Goal: Transaction & Acquisition: Purchase product/service

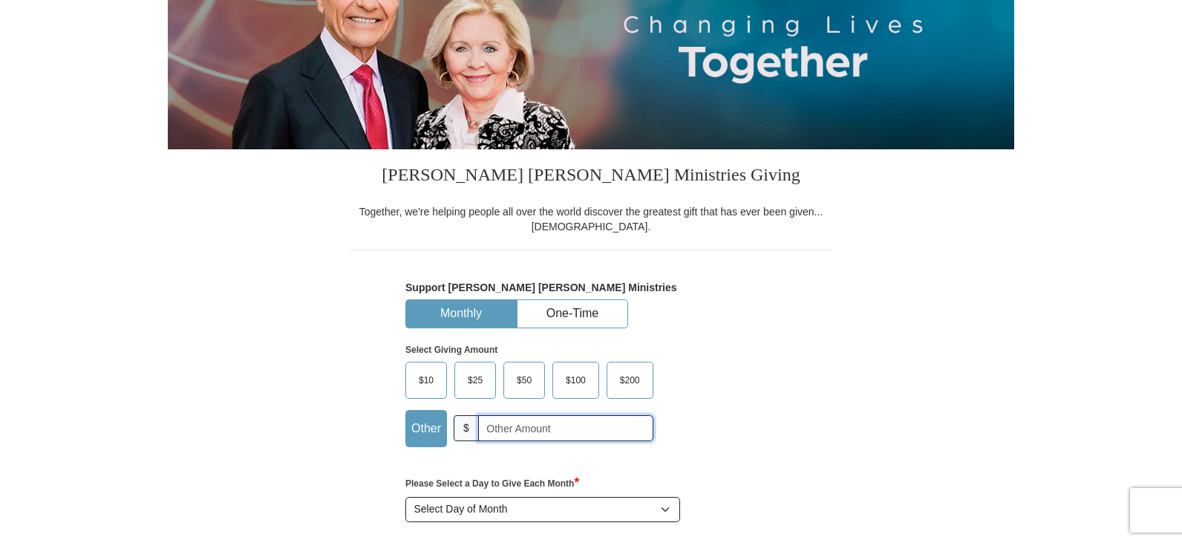
click at [518, 428] on input "text" at bounding box center [565, 428] width 175 height 26
type input "175"
click at [594, 325] on button "One-Time" at bounding box center [573, 313] width 110 height 27
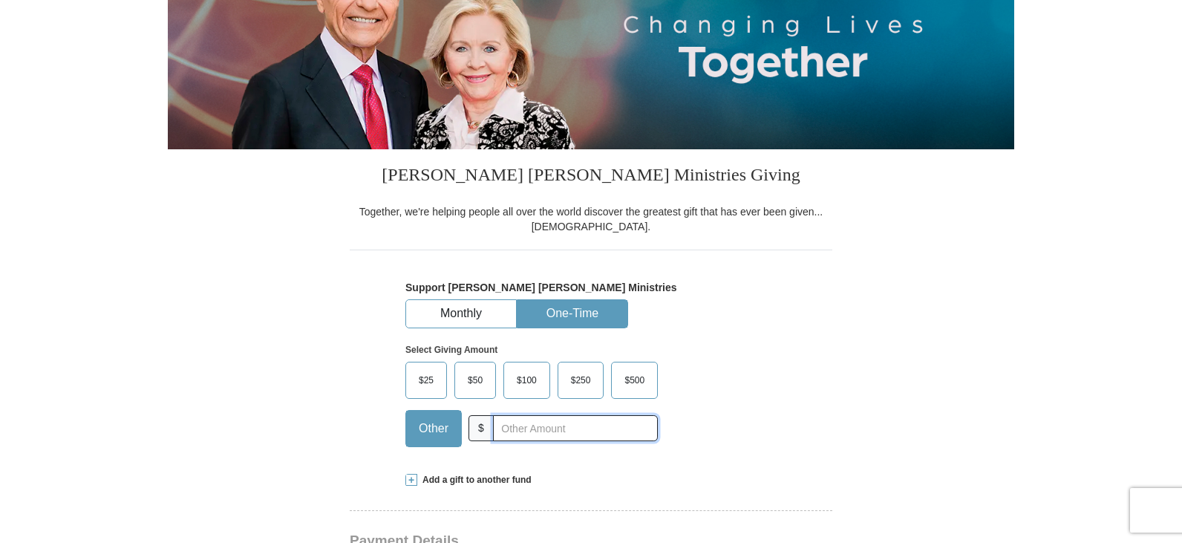
click at [564, 430] on input "text" at bounding box center [575, 428] width 165 height 26
type input "175"
click at [745, 411] on div "Select Giving Amount Amount must be a valid number The total gift cannot be les…" at bounding box center [590, 393] width 371 height 130
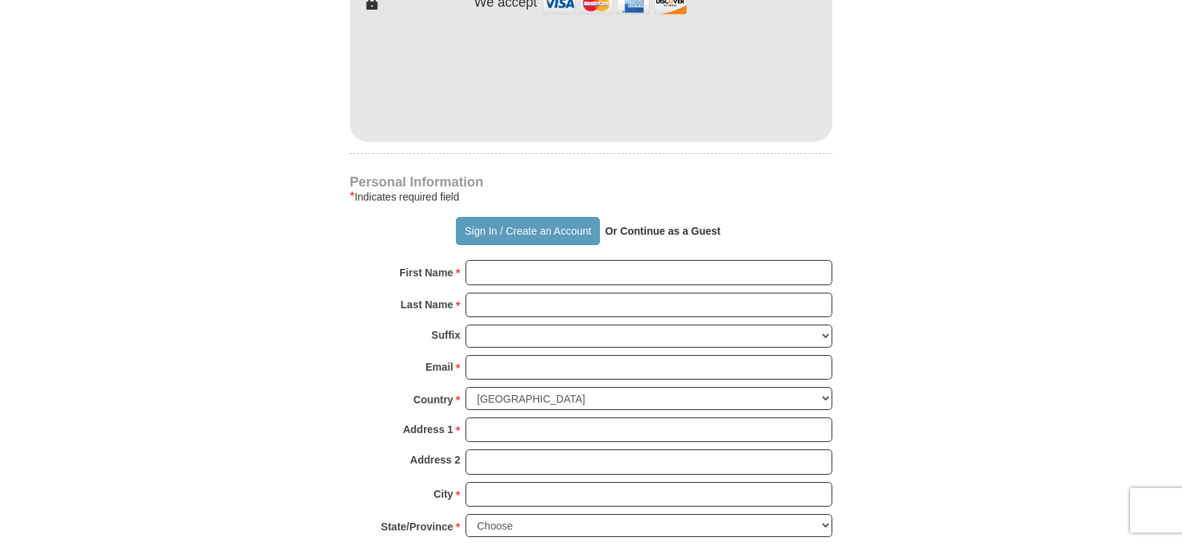
scroll to position [891, 0]
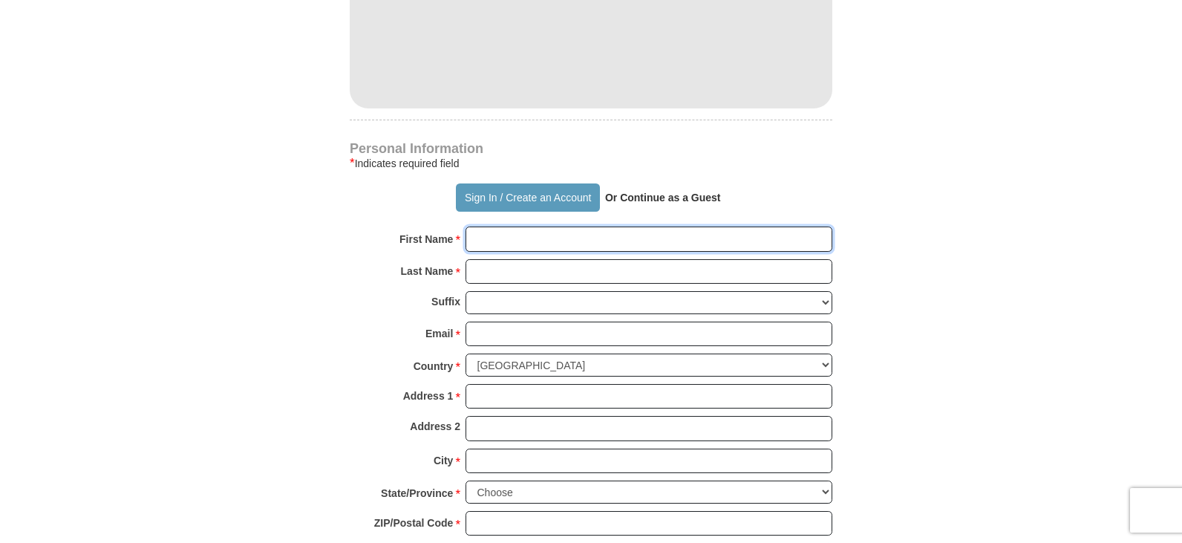
click at [537, 245] on input "First Name *" at bounding box center [649, 238] width 367 height 25
type input "[PERSON_NAME]"
click at [541, 275] on input "Last Name *" at bounding box center [649, 271] width 367 height 25
type input "[PERSON_NAME]"
click at [554, 333] on input "Email *" at bounding box center [649, 334] width 367 height 25
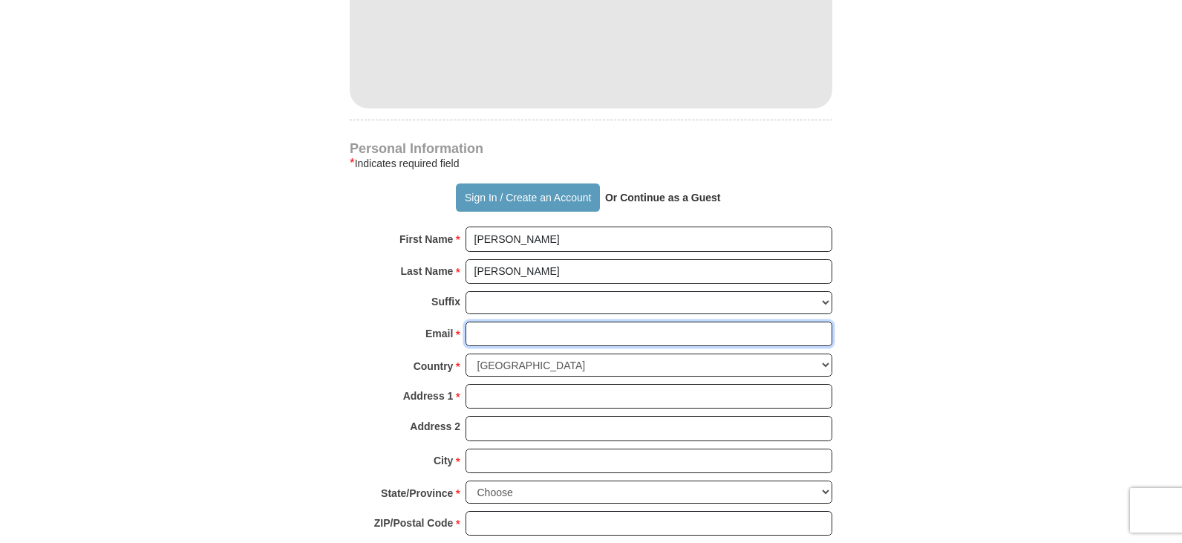
type input "[EMAIL_ADDRESS][DOMAIN_NAME]"
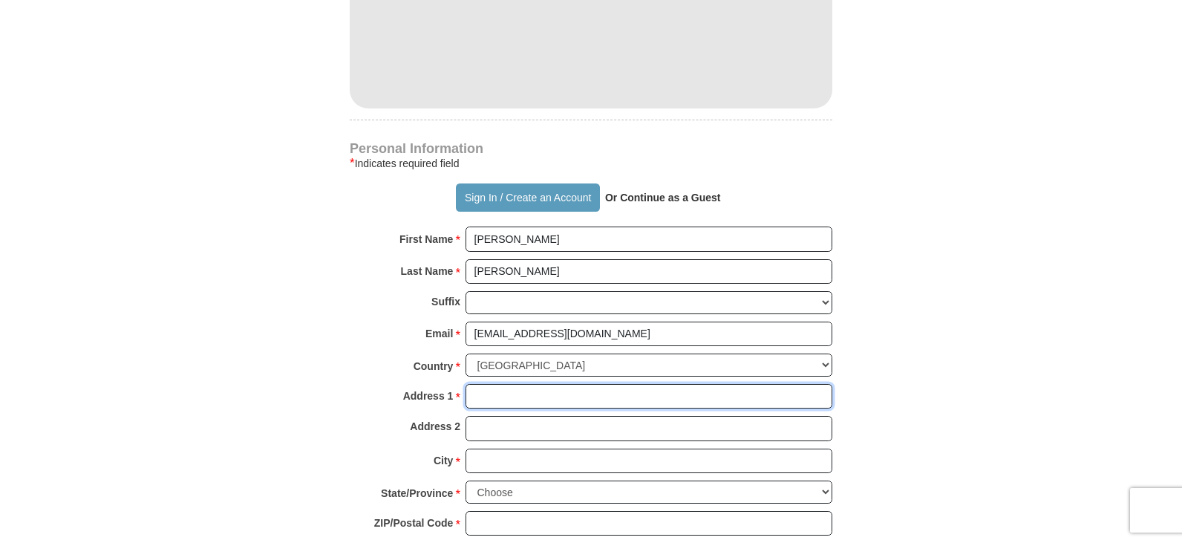
type input "[STREET_ADDRESS]"
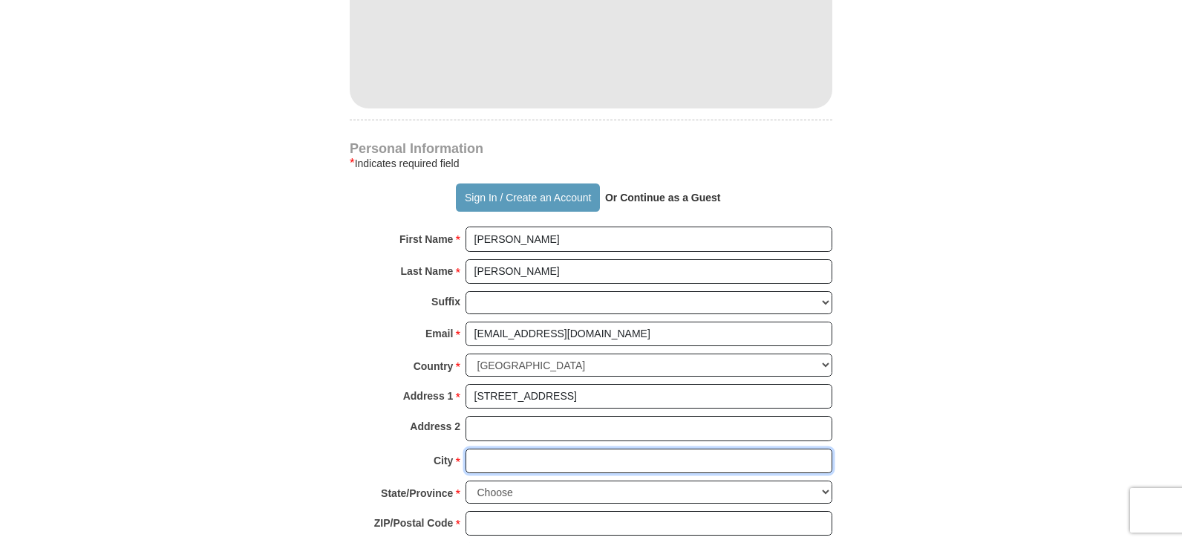
type input "[PERSON_NAME]"
select select "ID"
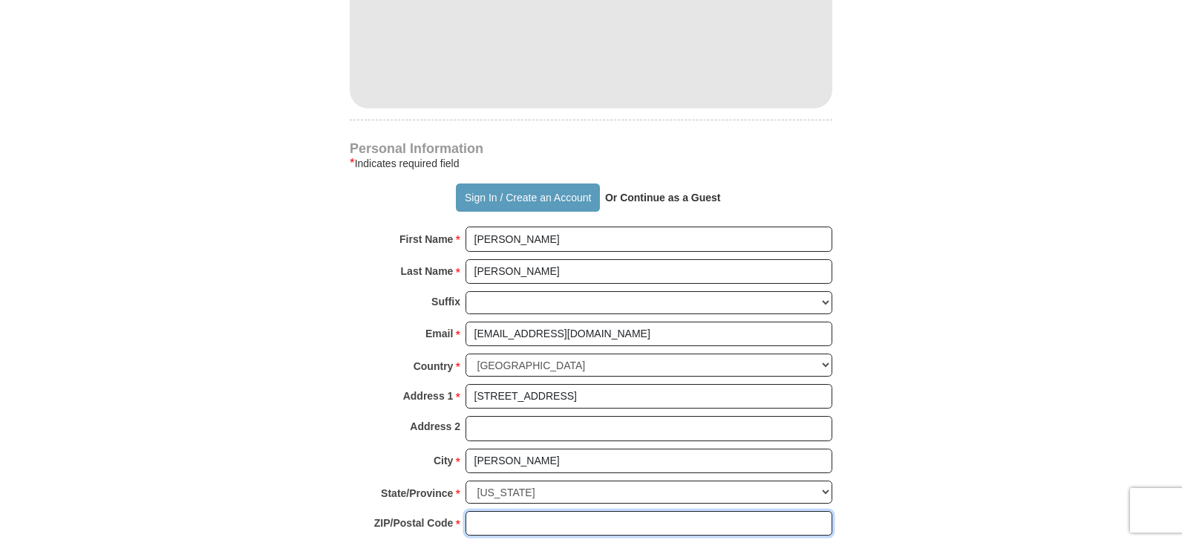
type input "83872"
type input "2085965050"
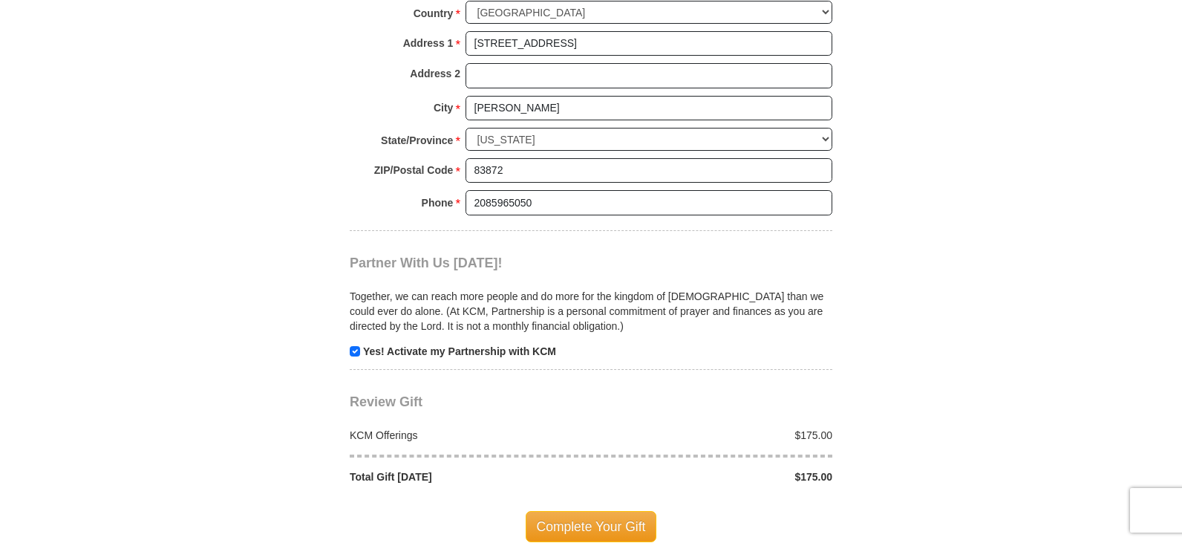
scroll to position [1262, 0]
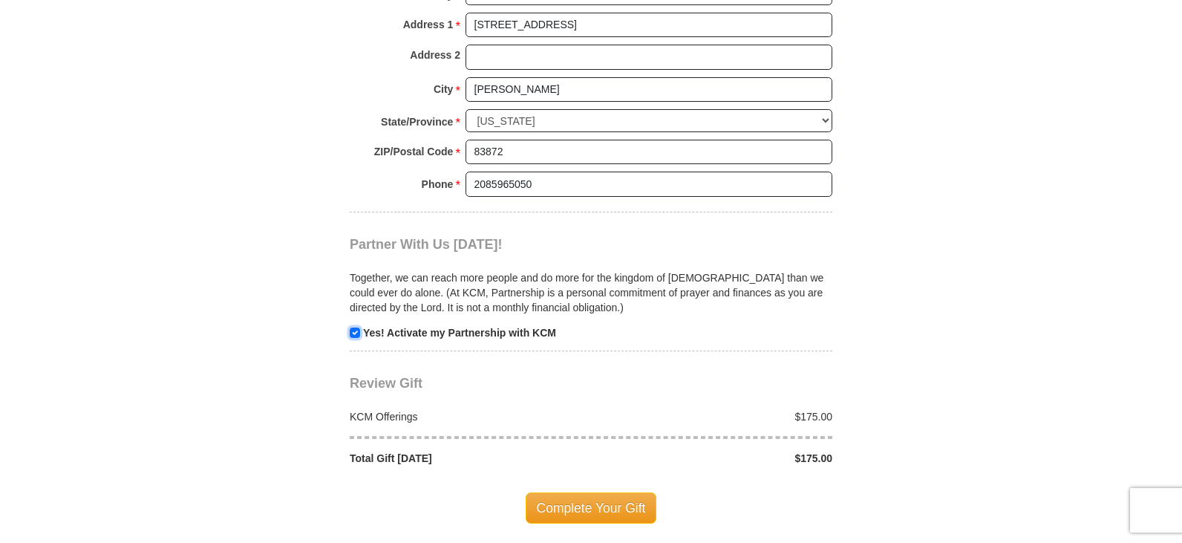
click at [353, 333] on input "checkbox" at bounding box center [355, 332] width 10 height 10
checkbox input "false"
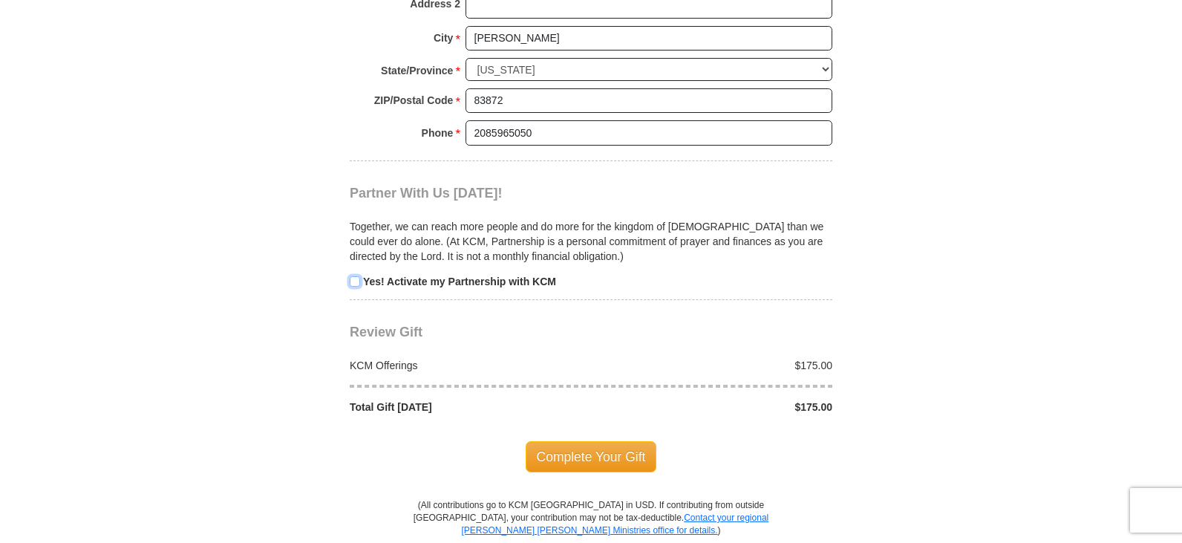
scroll to position [1337, 0]
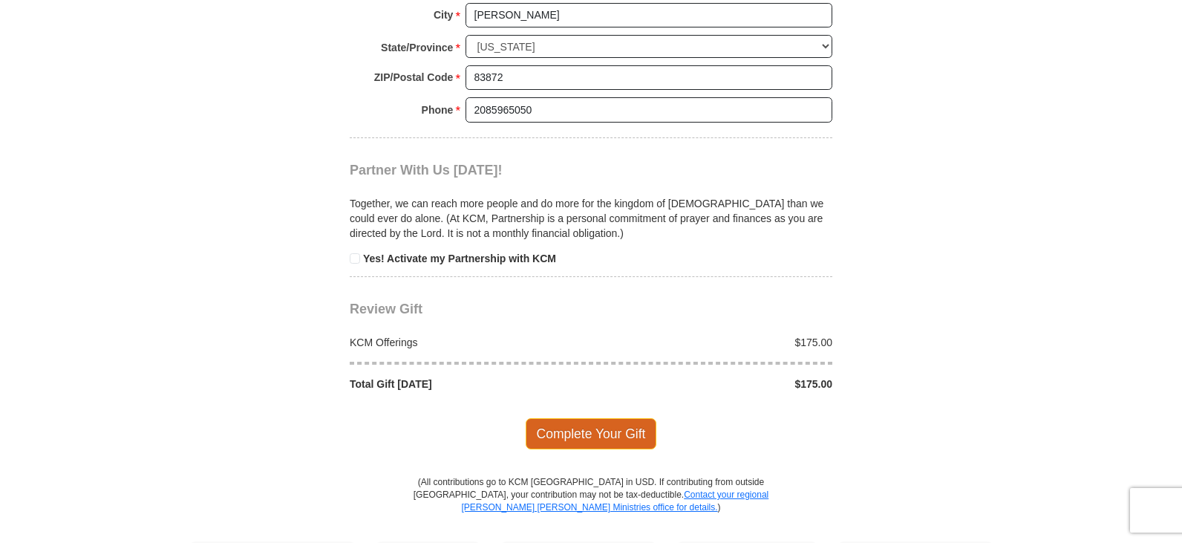
click at [596, 437] on span "Complete Your Gift" at bounding box center [591, 433] width 131 height 31
